Goal: Task Accomplishment & Management: Use online tool/utility

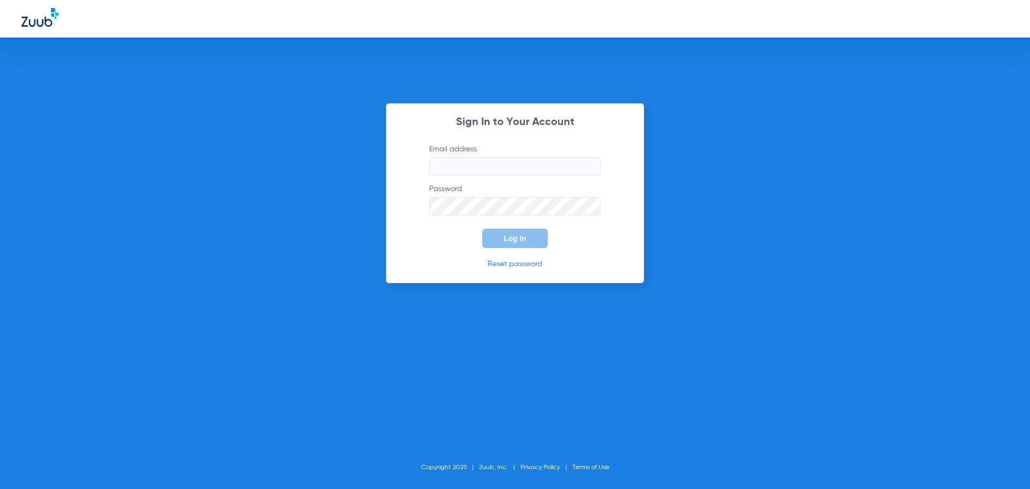
type input "[EMAIL_ADDRESS][DOMAIN_NAME]"
click at [509, 239] on span "Log In" at bounding box center [515, 238] width 23 height 9
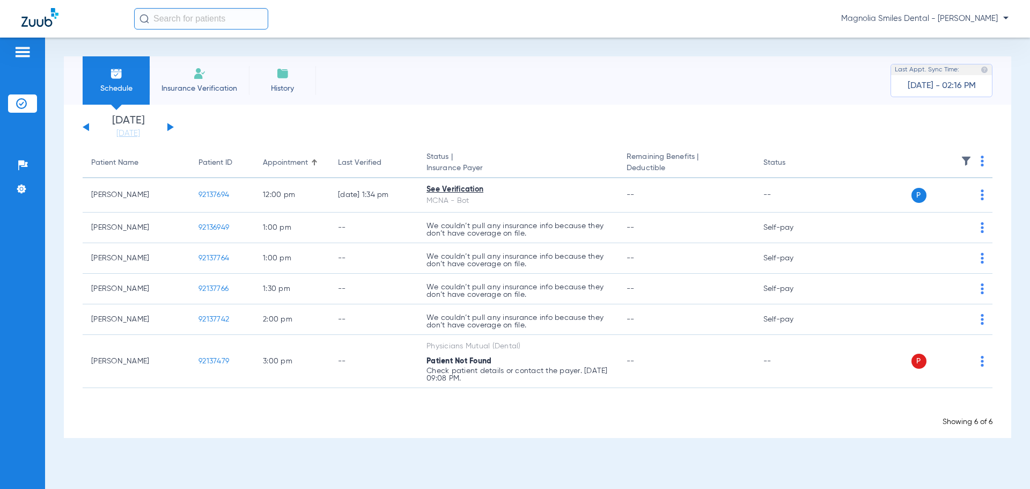
click at [204, 72] on img at bounding box center [199, 73] width 13 height 13
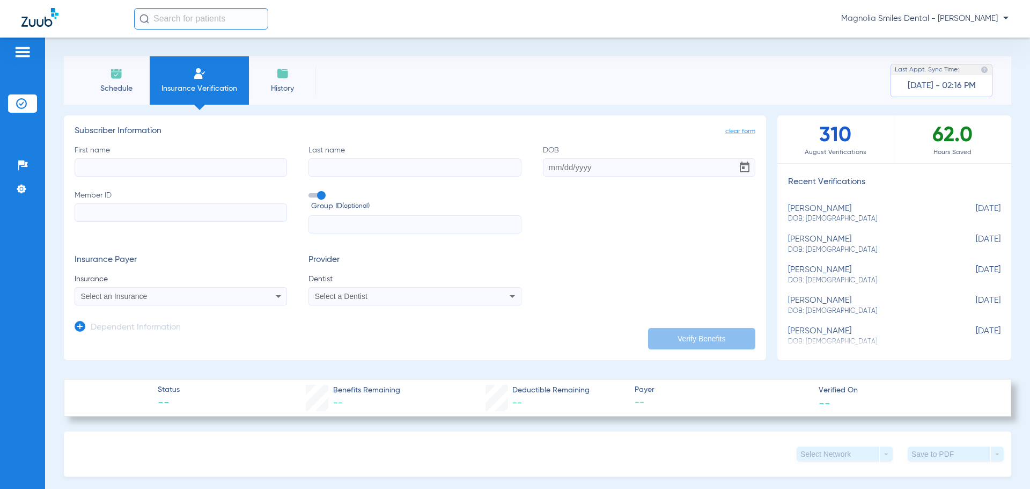
click at [506, 298] on icon at bounding box center [512, 296] width 13 height 13
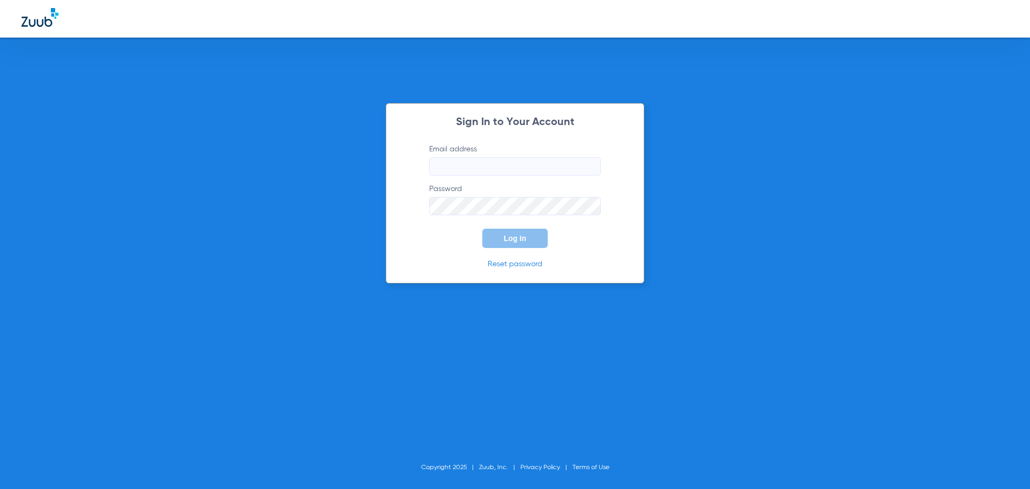
type input "[EMAIL_ADDRESS][DOMAIN_NAME]"
